Goal: Find contact information: Find contact information

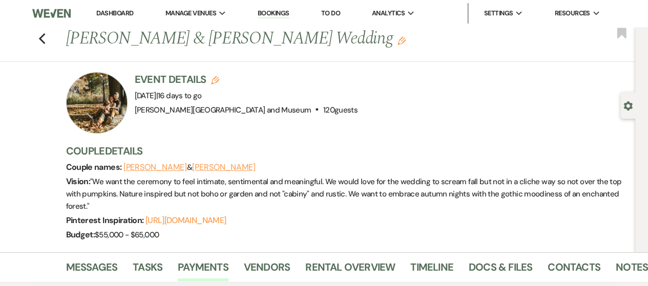
click at [105, 11] on link "Dashboard" at bounding box center [114, 13] width 37 height 9
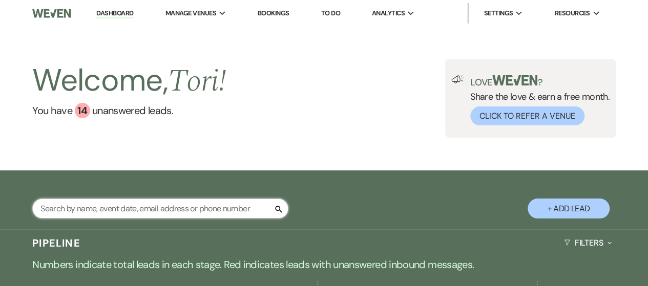
click at [146, 210] on input "text" at bounding box center [160, 209] width 256 height 20
type input "[PERSON_NAME]"
select select "8"
select select "5"
select select "8"
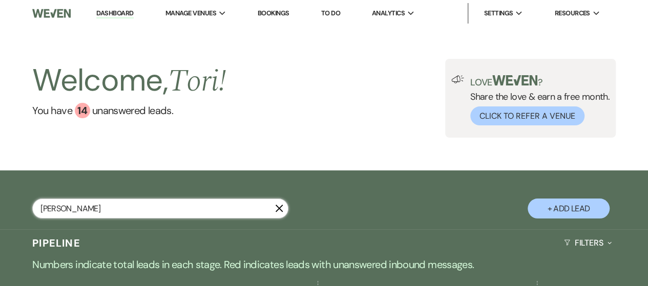
select select "4"
select select "8"
select select "2"
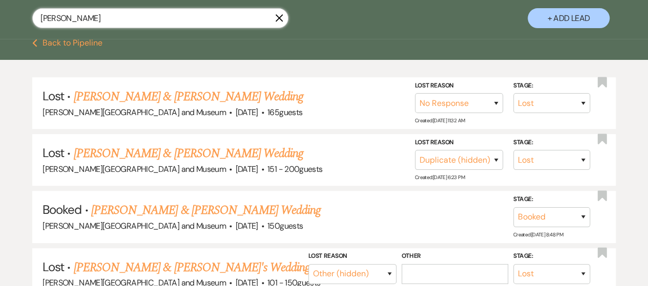
scroll to position [256, 0]
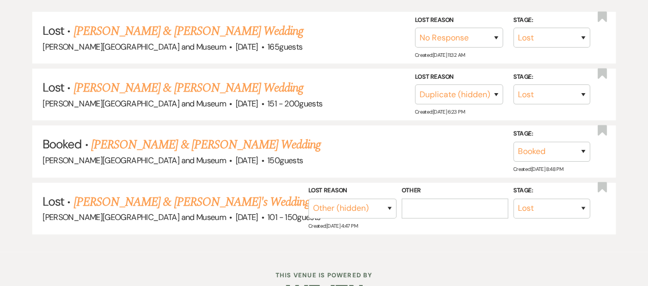
click at [150, 140] on link "[PERSON_NAME] & [PERSON_NAME] Wedding" at bounding box center [205, 145] width 229 height 18
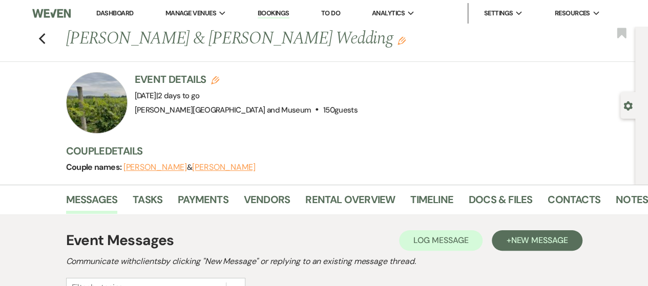
drag, startPoint x: 72, startPoint y: 38, endPoint x: 334, endPoint y: 44, distance: 262.2
click at [334, 44] on h1 "[PERSON_NAME] & [PERSON_NAME] Wedding Edit" at bounding box center [291, 39] width 451 height 25
copy h1 "[PERSON_NAME] & [PERSON_NAME] Wedding"
click at [554, 195] on link "Contacts" at bounding box center [573, 202] width 53 height 23
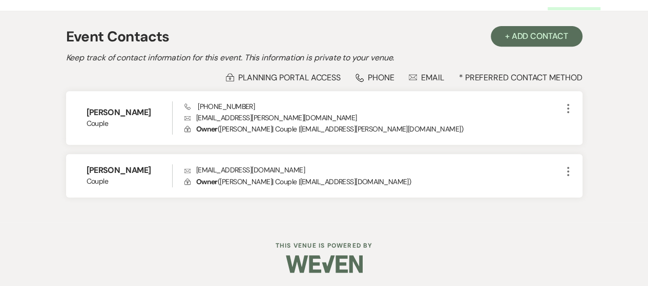
scroll to position [205, 0]
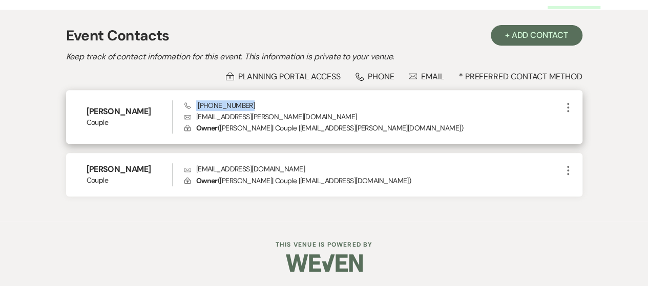
drag, startPoint x: 196, startPoint y: 101, endPoint x: 252, endPoint y: 104, distance: 56.4
click at [252, 104] on div "Phone [PHONE_NUMBER] Envelope [EMAIL_ADDRESS][PERSON_NAME][DOMAIN_NAME] Lock Ow…" at bounding box center [372, 117] width 377 height 34
copy span "[PHONE_NUMBER]"
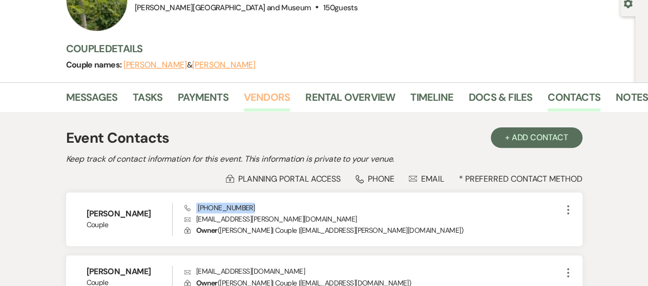
click at [261, 101] on link "Vendors" at bounding box center [267, 100] width 46 height 23
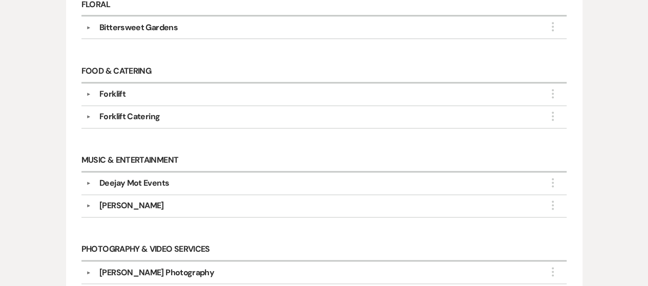
scroll to position [512, 0]
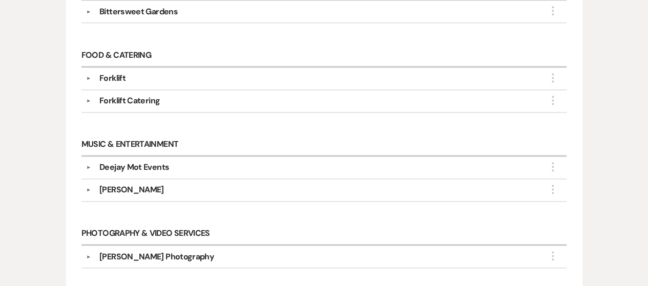
click at [97, 187] on div "[PERSON_NAME]" at bounding box center [326, 190] width 471 height 12
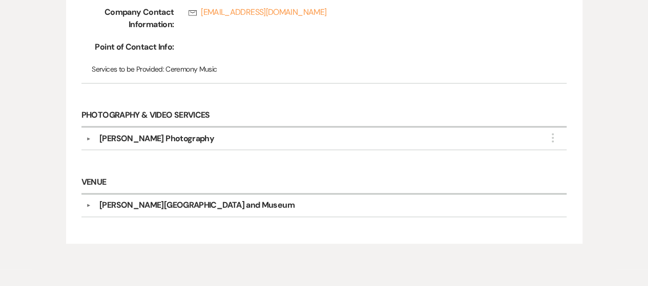
scroll to position [717, 0]
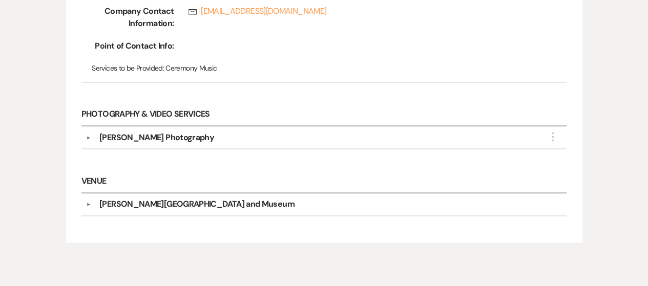
click at [89, 134] on div "▼ [PERSON_NAME] Photography More" at bounding box center [324, 138] width 476 height 12
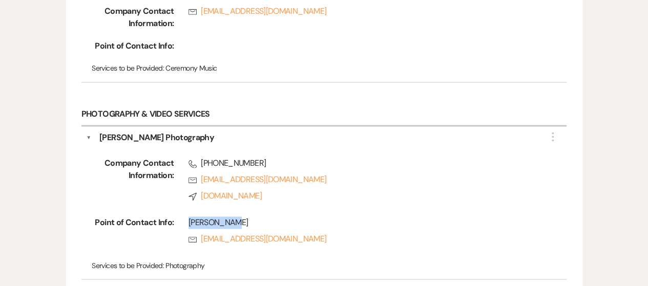
drag, startPoint x: 190, startPoint y: 218, endPoint x: 234, endPoint y: 216, distance: 43.6
click at [234, 217] on div "[PERSON_NAME]" at bounding box center [362, 223] width 349 height 12
drag, startPoint x: 294, startPoint y: 217, endPoint x: 289, endPoint y: 219, distance: 5.5
click at [294, 217] on div "[PERSON_NAME]" at bounding box center [362, 223] width 349 height 12
copy div "[PERSON_NAME]"
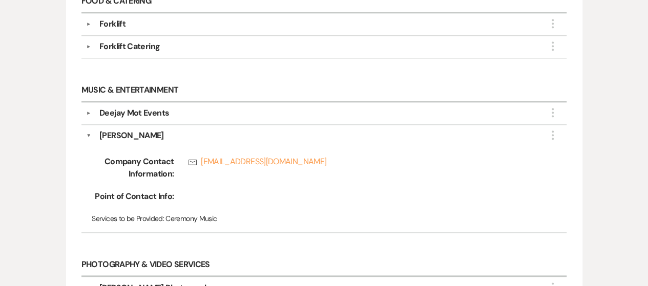
scroll to position [563, 0]
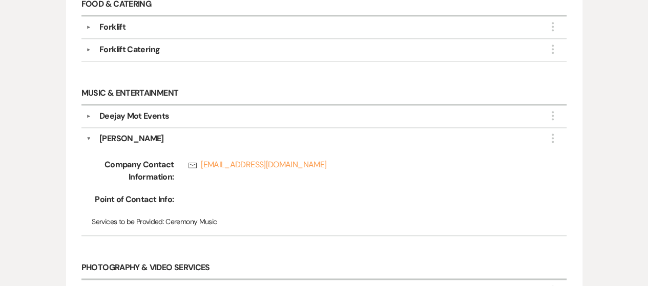
click at [93, 110] on div "Deejay Mot Events" at bounding box center [326, 116] width 471 height 12
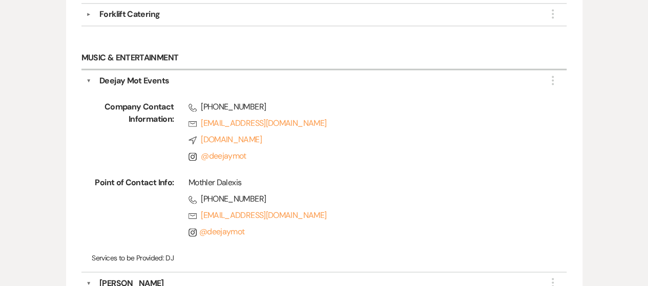
scroll to position [614, 0]
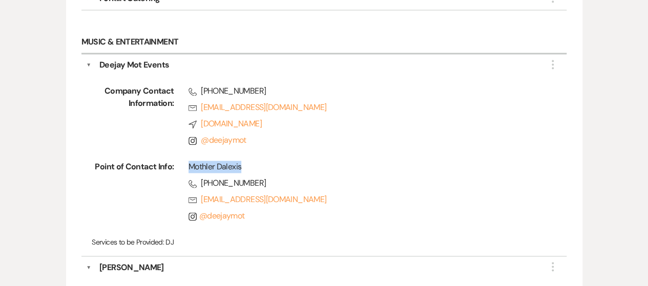
drag, startPoint x: 188, startPoint y: 160, endPoint x: 249, endPoint y: 161, distance: 60.4
click at [249, 161] on div "Mothler Dalexis" at bounding box center [362, 167] width 349 height 12
copy div "Mothler Dalexis"
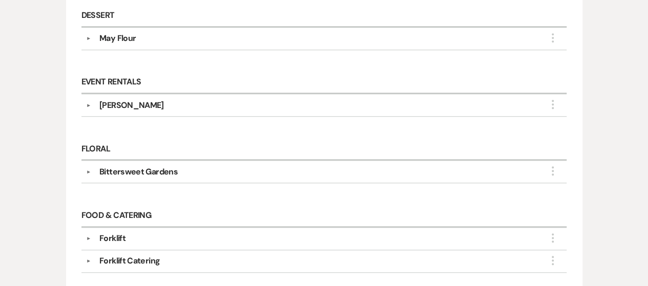
scroll to position [301, 0]
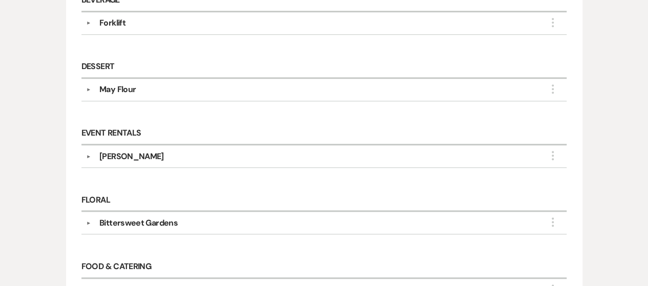
click at [80, 221] on div "Floral ▼ Bittersweet Gardens More Company Contact Information: Phone [PHONE_NUM…" at bounding box center [324, 217] width 496 height 67
click at [83, 221] on button "▼" at bounding box center [88, 223] width 12 height 5
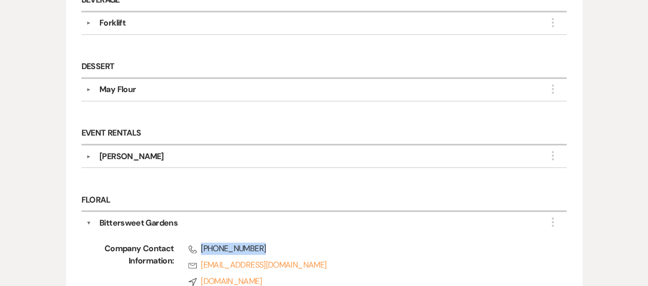
drag, startPoint x: 201, startPoint y: 245, endPoint x: 274, endPoint y: 247, distance: 73.8
click at [274, 247] on span "Phone [PHONE_NUMBER]" at bounding box center [362, 249] width 349 height 12
copy span "[PHONE_NUMBER]"
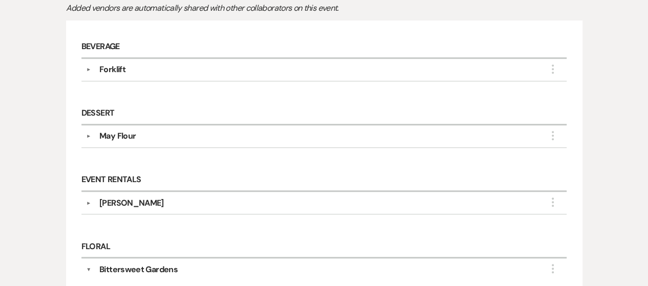
scroll to position [198, 0]
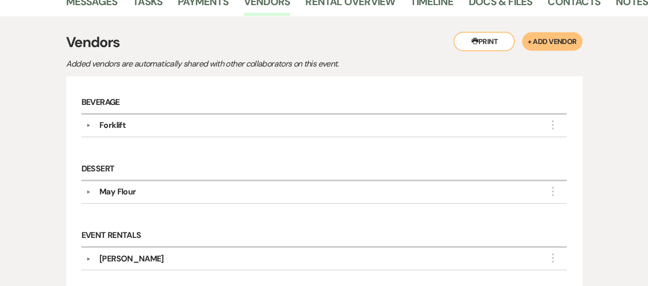
click at [84, 187] on div "▼ May Flour More Company Contact Information: Phone [PHONE_NUMBER] Rsvp [EMAIL_…" at bounding box center [323, 192] width 485 height 23
click at [87, 189] on button "▼" at bounding box center [88, 191] width 12 height 5
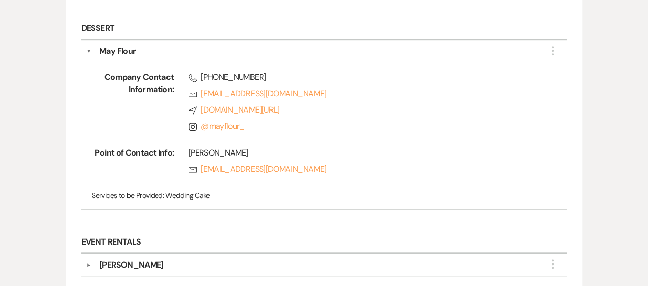
scroll to position [352, 0]
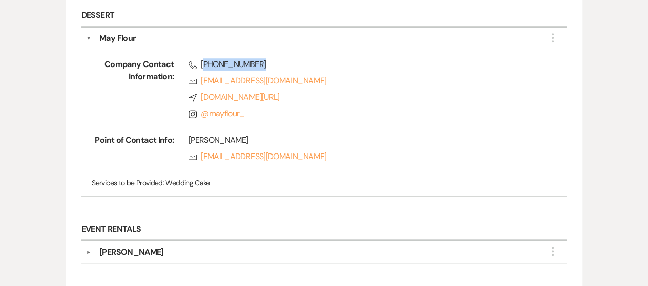
drag, startPoint x: 202, startPoint y: 61, endPoint x: 261, endPoint y: 59, distance: 59.4
click at [261, 59] on span "Phone [PHONE_NUMBER]" at bounding box center [362, 64] width 349 height 12
click at [230, 59] on span "Phone [PHONE_NUMBER]" at bounding box center [362, 64] width 349 height 12
drag, startPoint x: 201, startPoint y: 62, endPoint x: 252, endPoint y: 61, distance: 50.7
click at [252, 61] on span "Phone [PHONE_NUMBER]" at bounding box center [362, 64] width 349 height 12
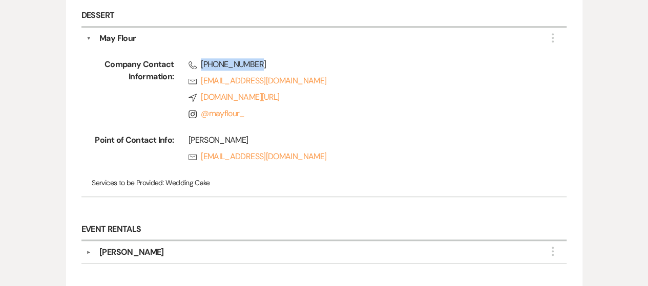
click at [245, 63] on span "Phone [PHONE_NUMBER]" at bounding box center [362, 64] width 349 height 12
drag, startPoint x: 201, startPoint y: 62, endPoint x: 275, endPoint y: 62, distance: 74.2
click at [275, 62] on span "Phone [PHONE_NUMBER]" at bounding box center [362, 64] width 349 height 12
copy span "[PHONE_NUMBER]"
drag, startPoint x: 189, startPoint y: 137, endPoint x: 239, endPoint y: 140, distance: 49.8
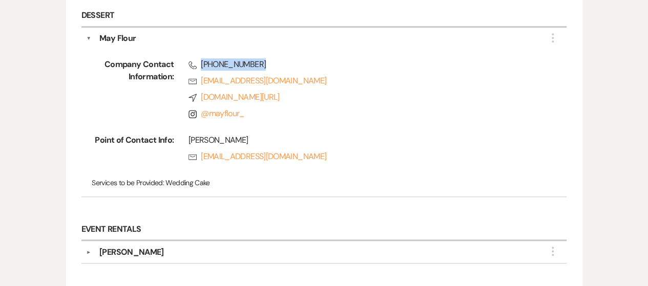
click at [239, 140] on div "[PERSON_NAME]" at bounding box center [362, 140] width 349 height 12
copy div "[PERSON_NAME]"
